Goal: Complete application form: Complete application form

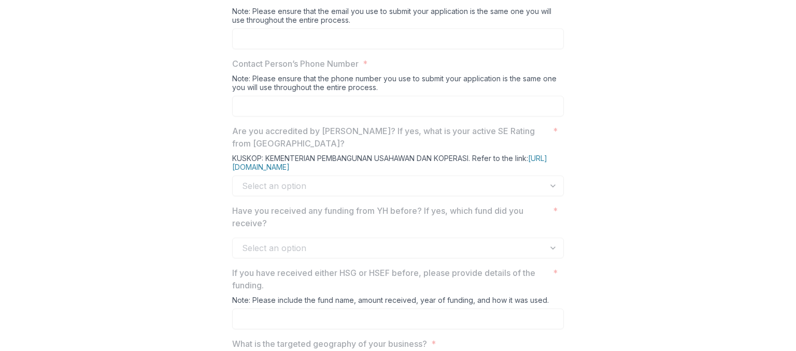
scroll to position [540, 0]
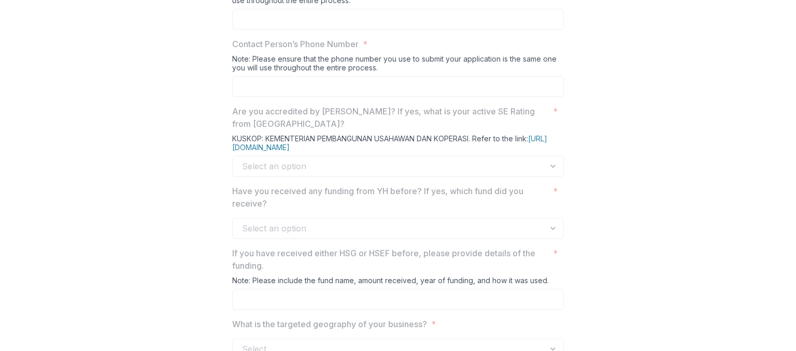
click at [267, 177] on div "Select an option" at bounding box center [398, 166] width 332 height 21
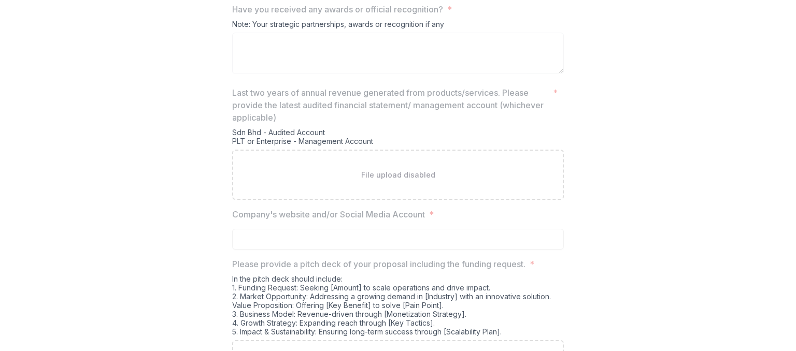
scroll to position [1801, 0]
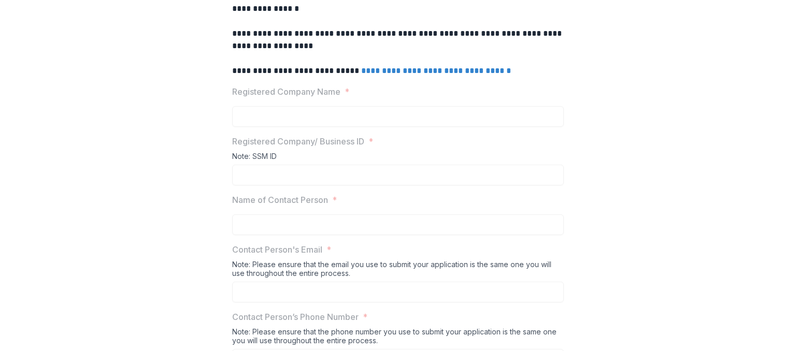
scroll to position [78, 0]
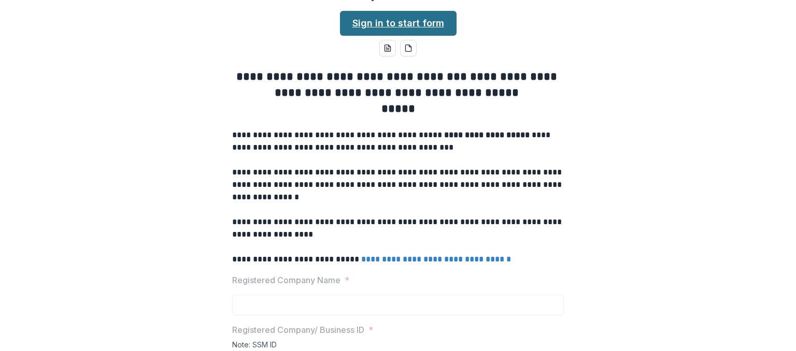
click at [383, 36] on link "Sign in to start form" at bounding box center [398, 23] width 117 height 25
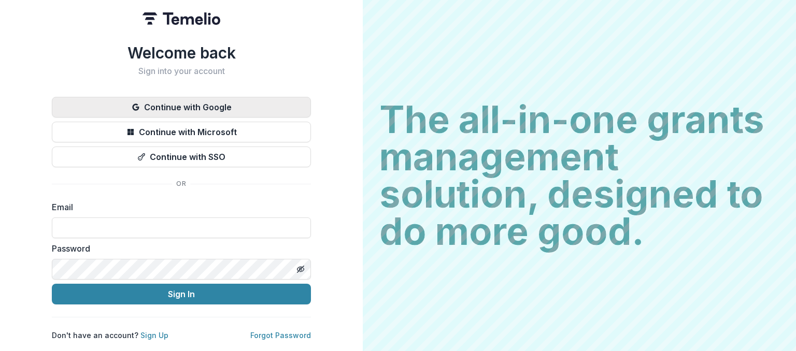
click at [193, 106] on button "Continue with Google" at bounding box center [181, 107] width 259 height 21
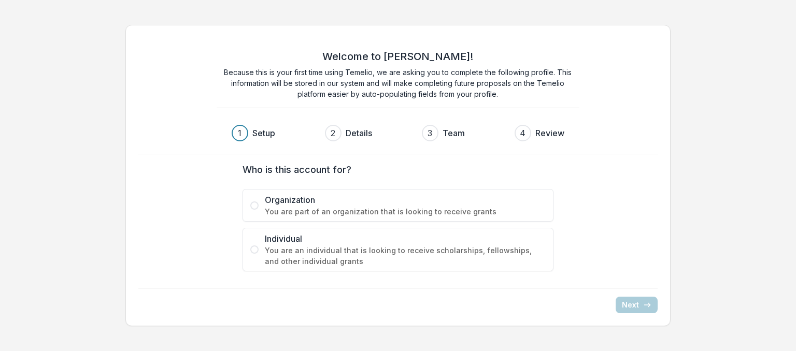
click at [259, 207] on label "Organization You are part of an organization that is looking to receive grants" at bounding box center [397, 205] width 311 height 33
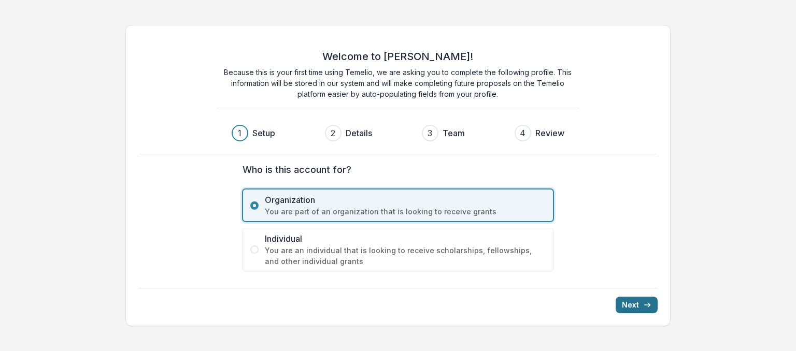
click at [629, 298] on button "Next" at bounding box center [636, 305] width 42 height 17
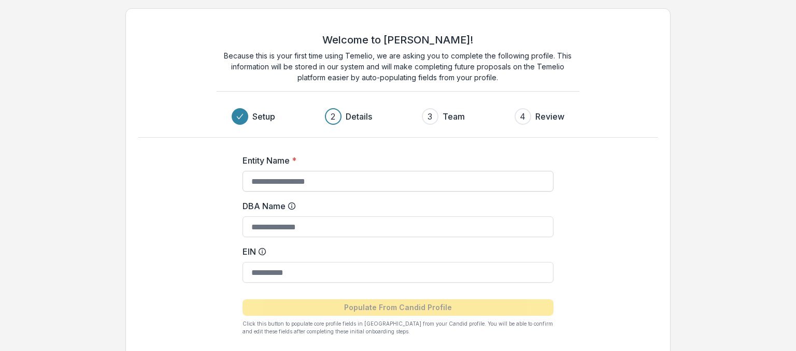
click at [432, 179] on input "Entity Name *" at bounding box center [397, 181] width 311 height 21
type input "*"
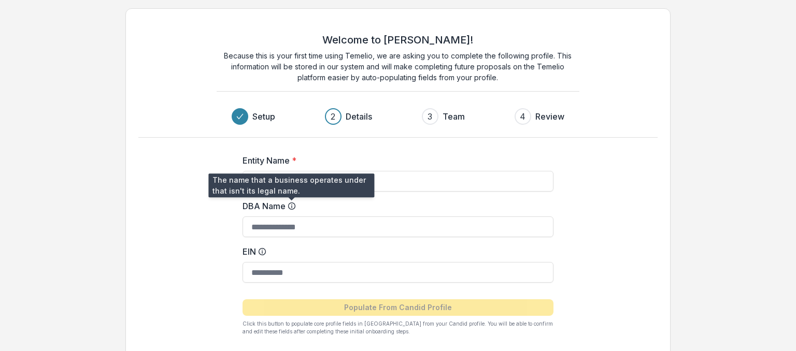
click at [288, 209] on icon at bounding box center [291, 206] width 8 height 8
click at [288, 217] on input "DBA Name" at bounding box center [397, 227] width 311 height 21
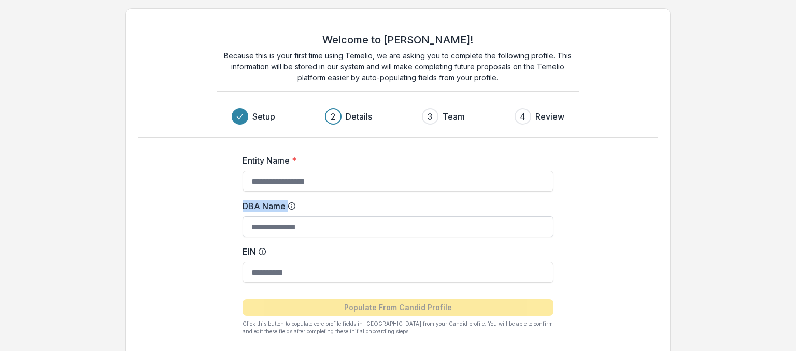
drag, startPoint x: 288, startPoint y: 209, endPoint x: 299, endPoint y: 228, distance: 22.3
click at [299, 228] on div "DBA Name" at bounding box center [397, 218] width 311 height 37
click at [299, 228] on input "DBA Name" at bounding box center [397, 227] width 311 height 21
type input "*"
type input "**********"
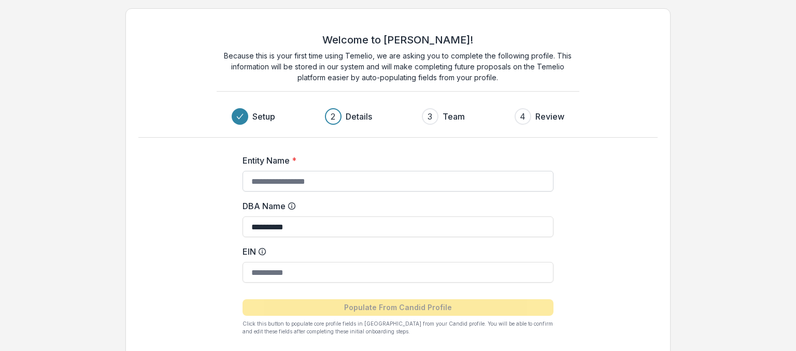
click at [255, 185] on input "Entity Name *" at bounding box center [397, 181] width 311 height 21
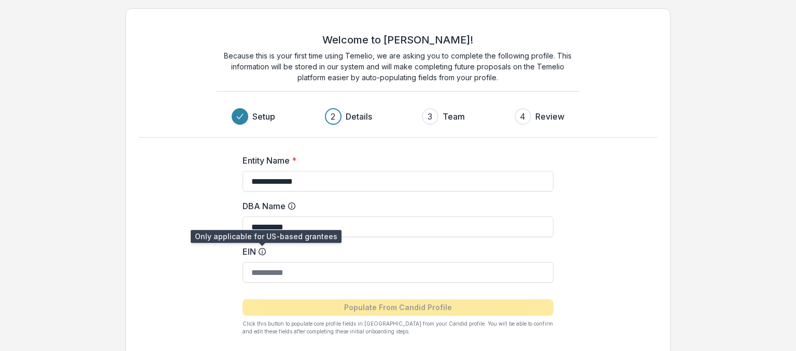
type input "**********"
click at [260, 252] on icon at bounding box center [262, 252] width 8 height 8
click at [260, 262] on input "EIN" at bounding box center [397, 272] width 311 height 21
